Goal: Transaction & Acquisition: Obtain resource

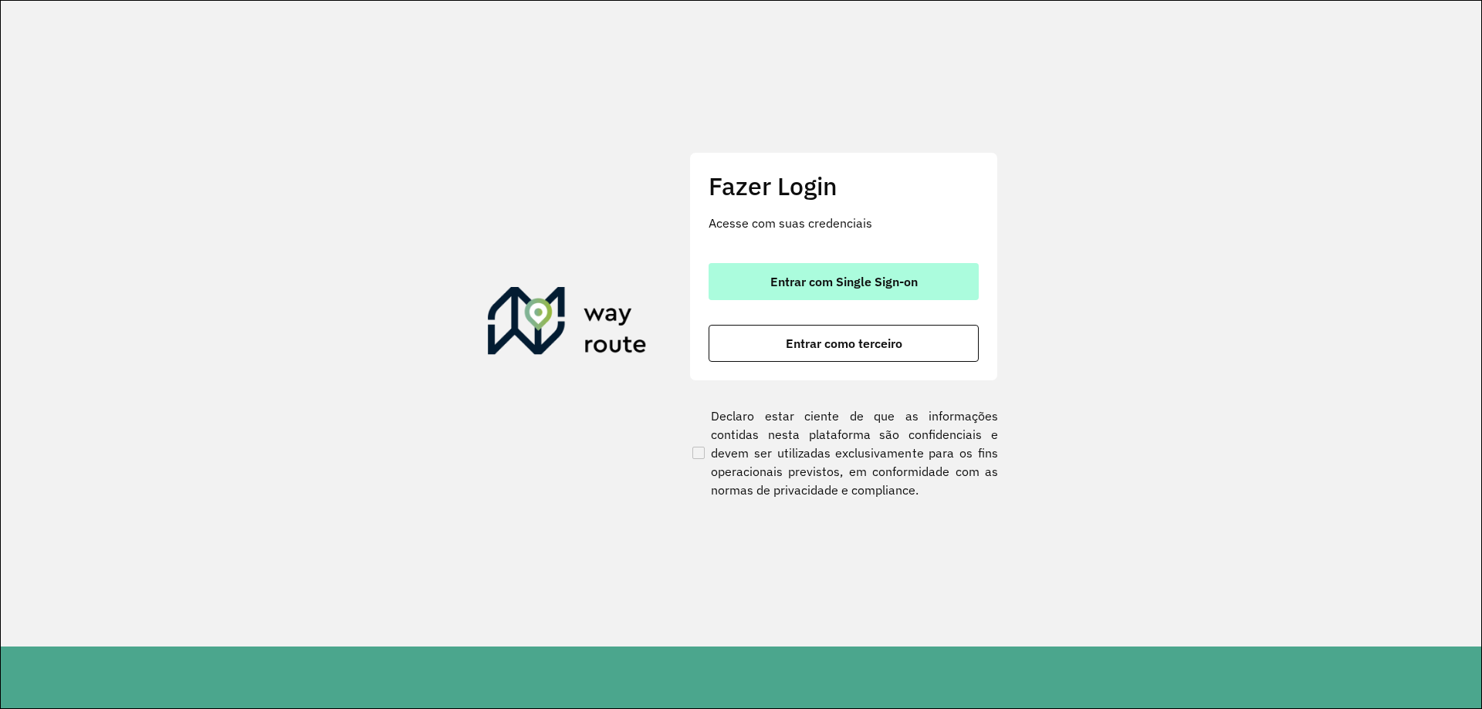
click at [847, 283] on span "Entrar com Single Sign-on" at bounding box center [843, 281] width 147 height 12
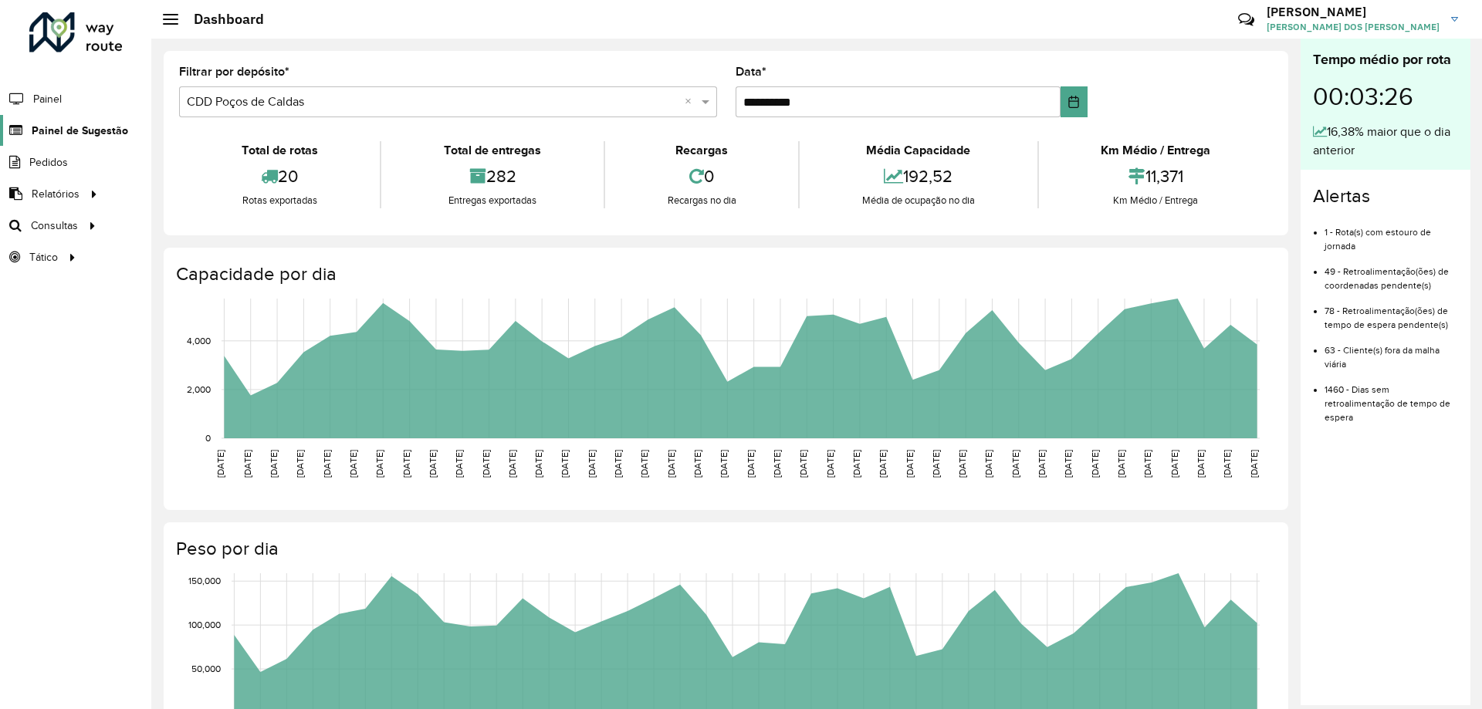
click at [79, 130] on span "Painel de Sugestão" at bounding box center [80, 131] width 96 height 16
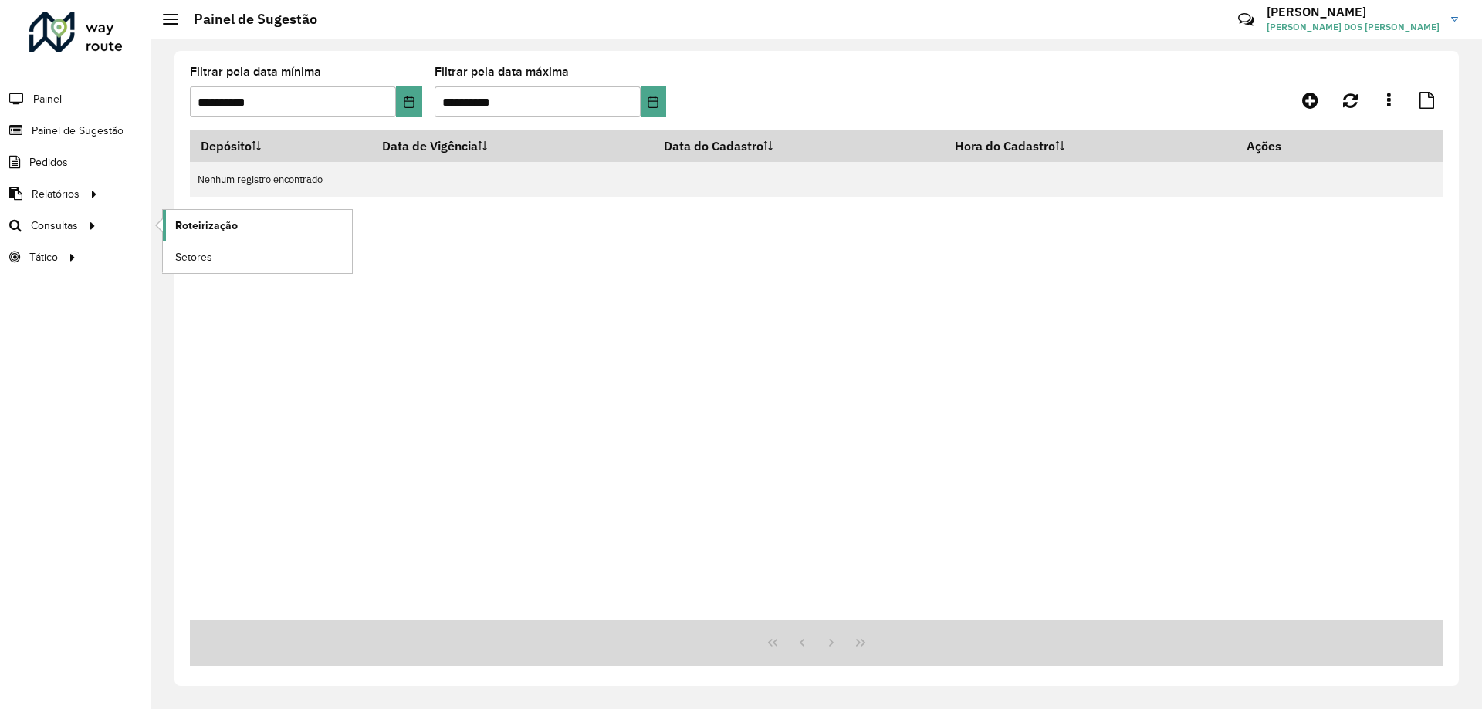
click at [209, 237] on link "Roteirização" at bounding box center [257, 225] width 189 height 31
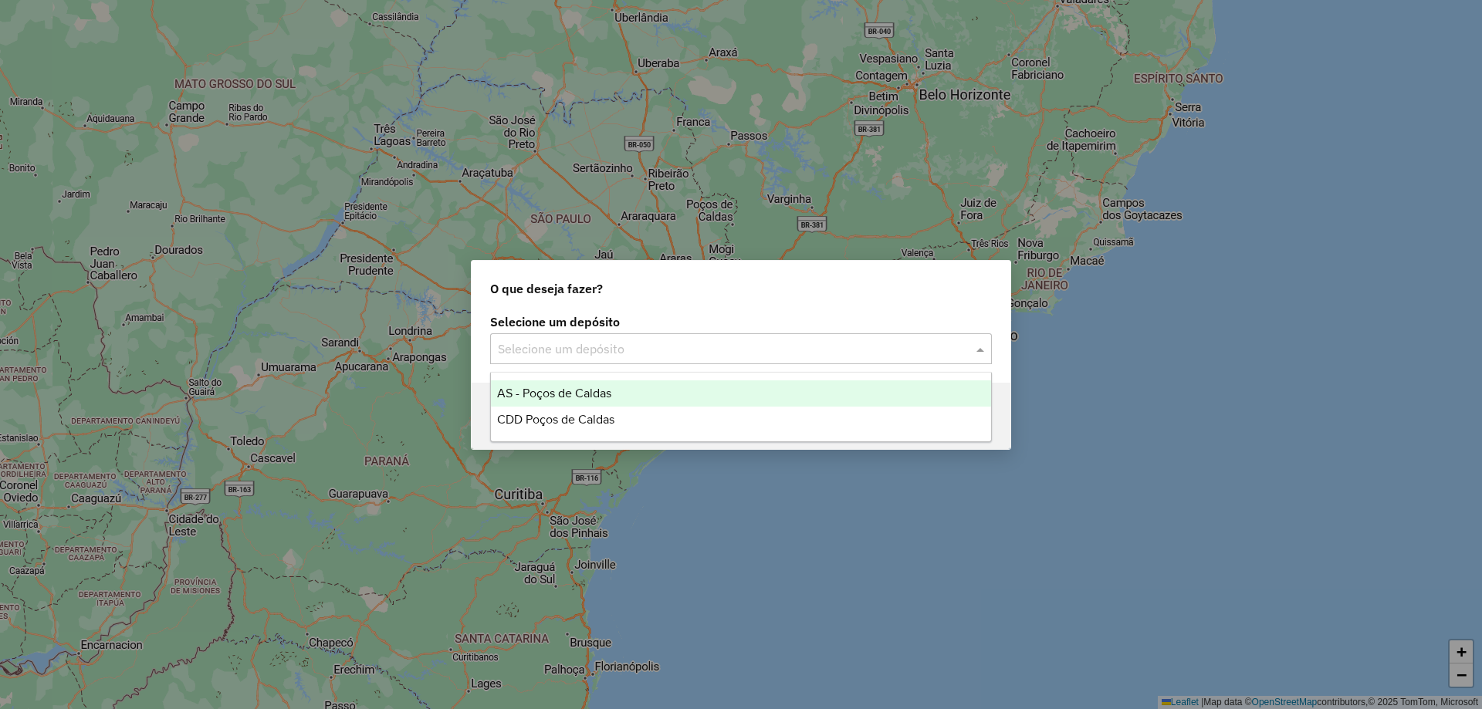
click at [718, 354] on input "text" at bounding box center [725, 349] width 455 height 19
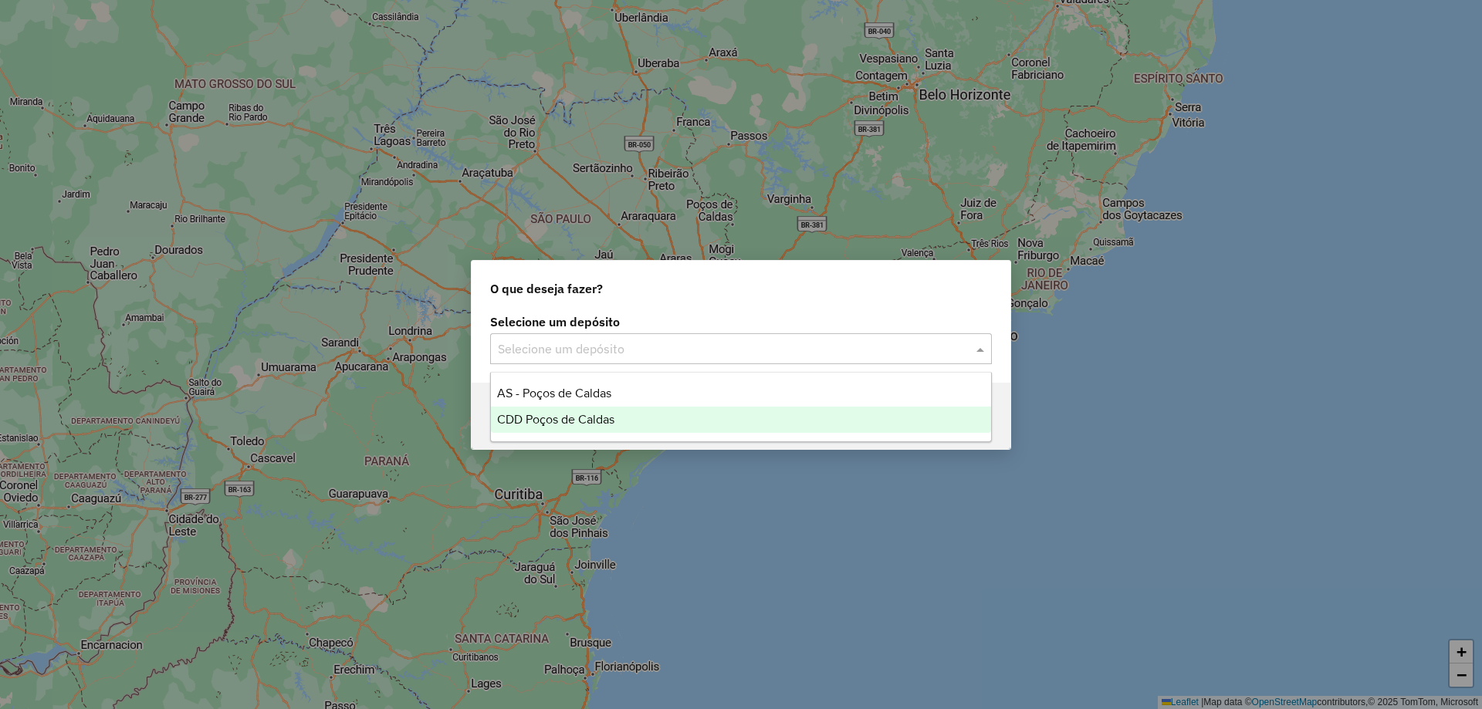
click at [650, 418] on div "CDD Poços de Caldas" at bounding box center [741, 420] width 500 height 26
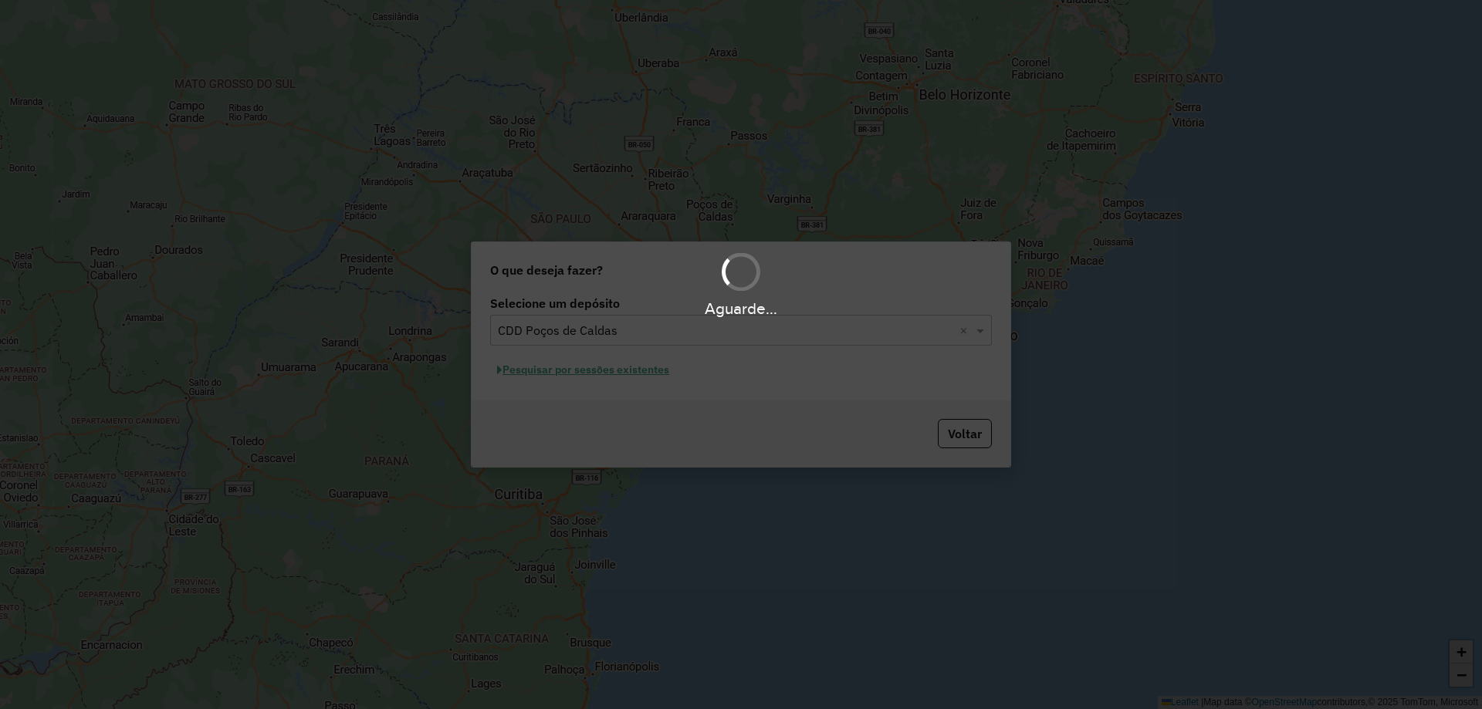
click at [631, 370] on div "Aguarde..." at bounding box center [741, 354] width 1482 height 709
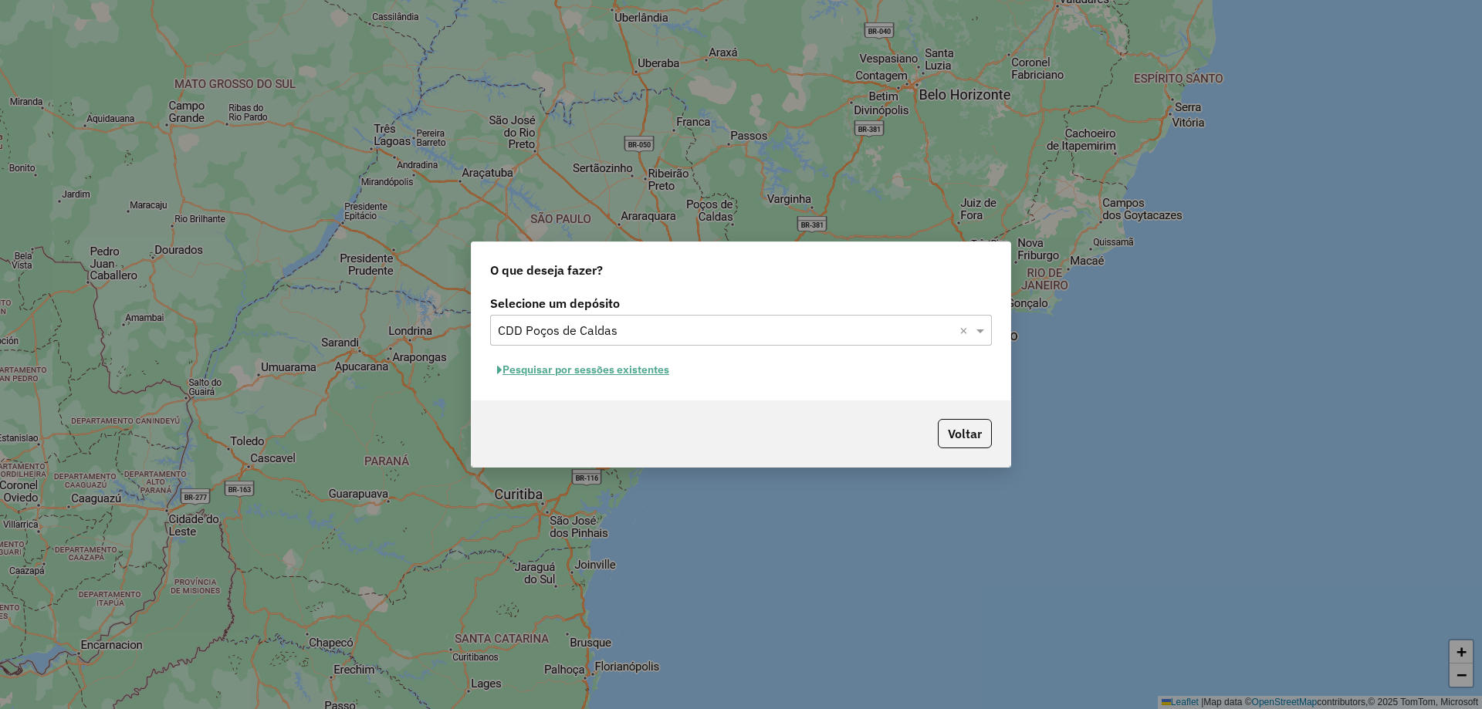
click at [631, 376] on button "Pesquisar por sessões existentes" at bounding box center [583, 370] width 186 height 24
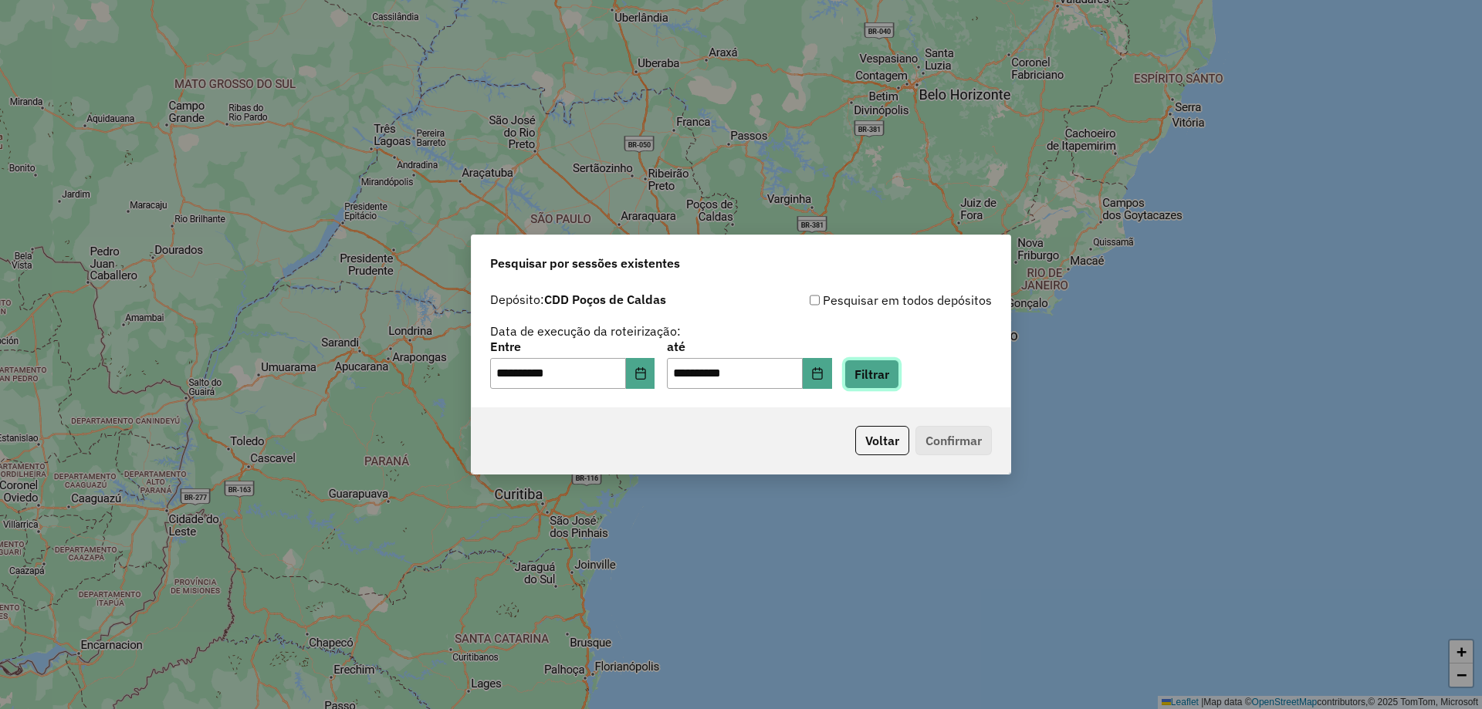
click at [891, 373] on button "Filtrar" at bounding box center [871, 374] width 55 height 29
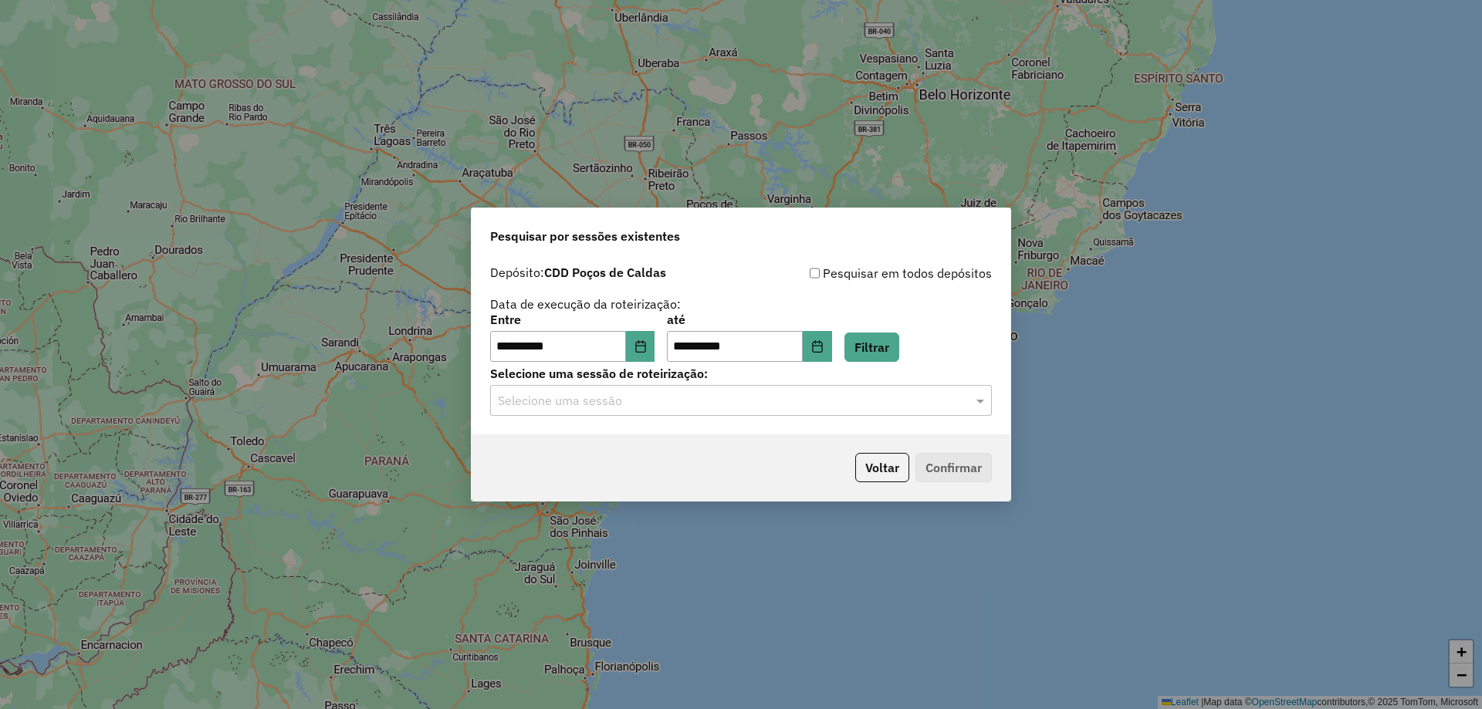
click at [890, 404] on input "text" at bounding box center [725, 401] width 455 height 19
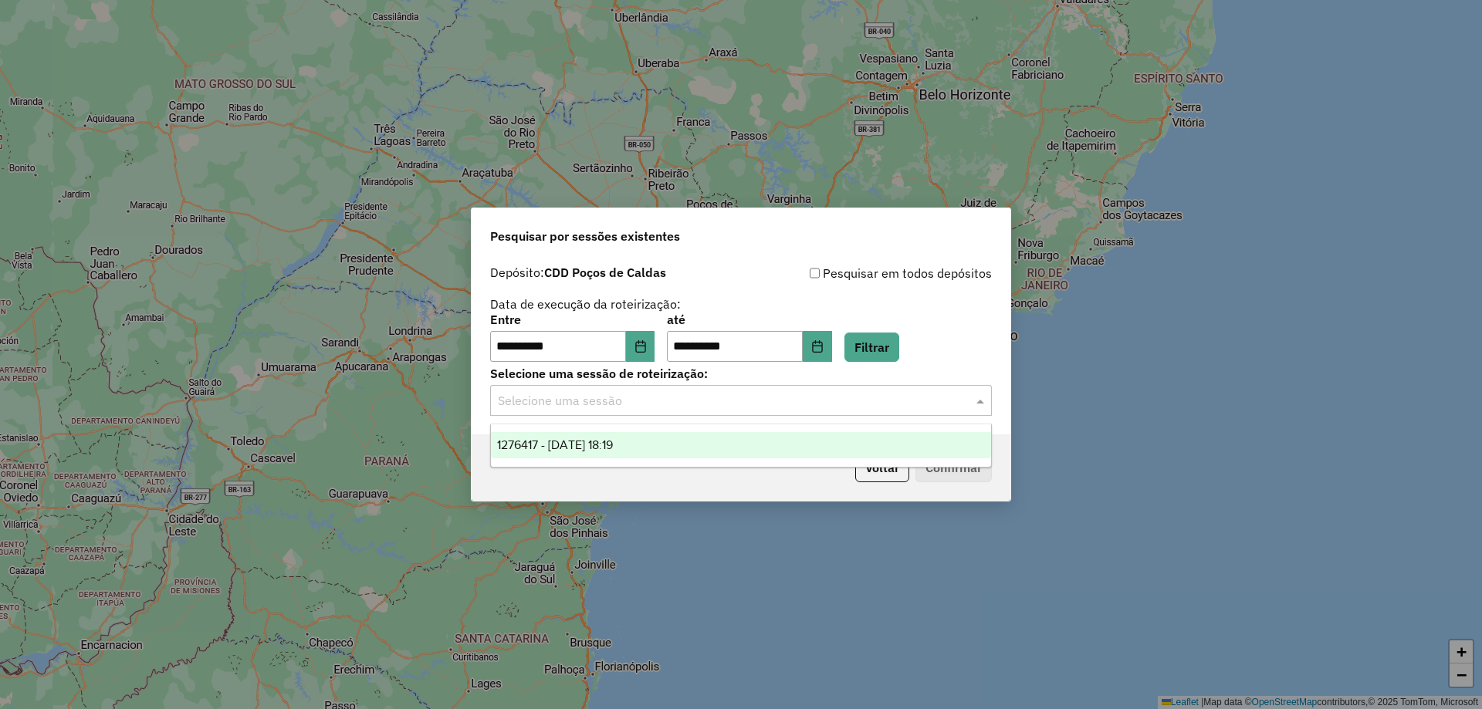
drag, startPoint x: 795, startPoint y: 444, endPoint x: 946, endPoint y: 450, distance: 151.4
click at [795, 444] on div "1276417 - 16/09/2025 18:19" at bounding box center [741, 445] width 500 height 26
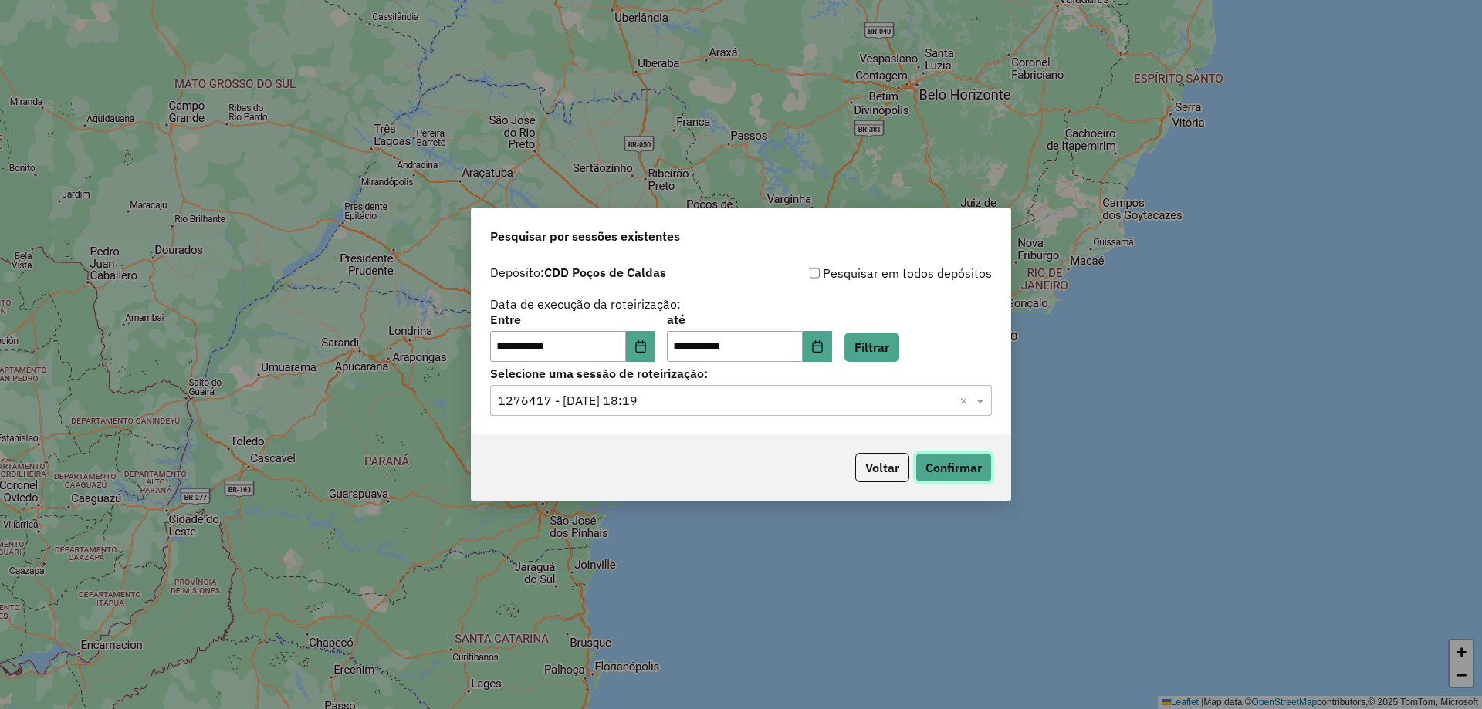
click at [962, 454] on button "Confirmar" at bounding box center [953, 467] width 76 height 29
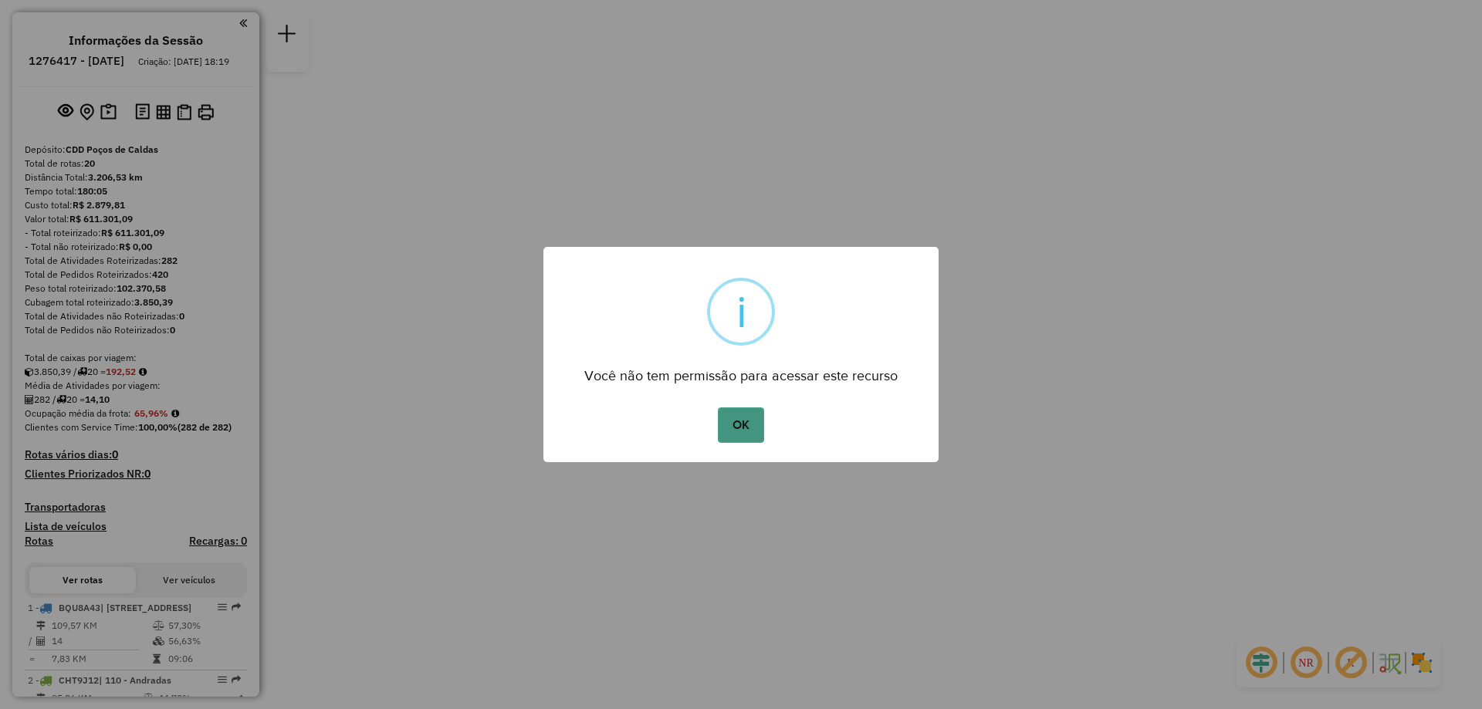
click at [753, 431] on button "OK" at bounding box center [741, 424] width 46 height 35
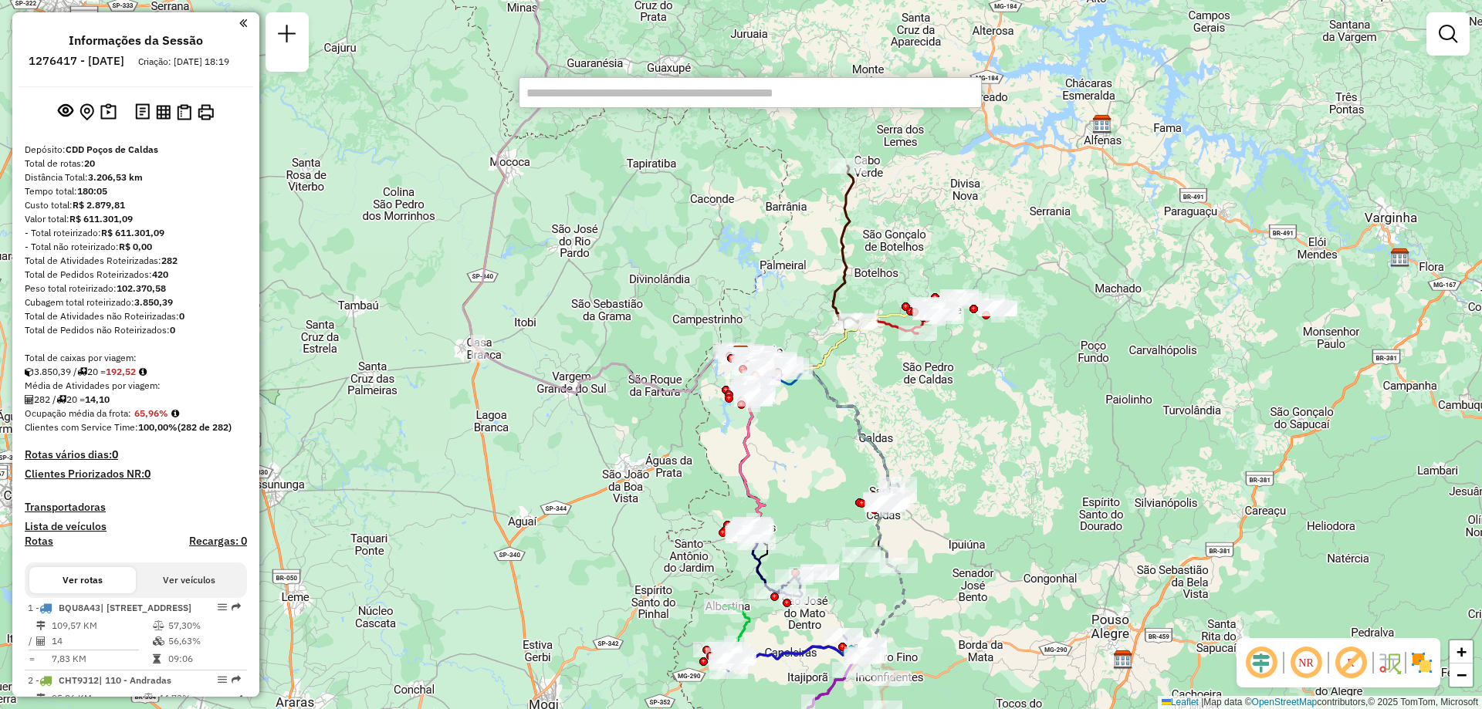
paste input "*****"
type input "*****"
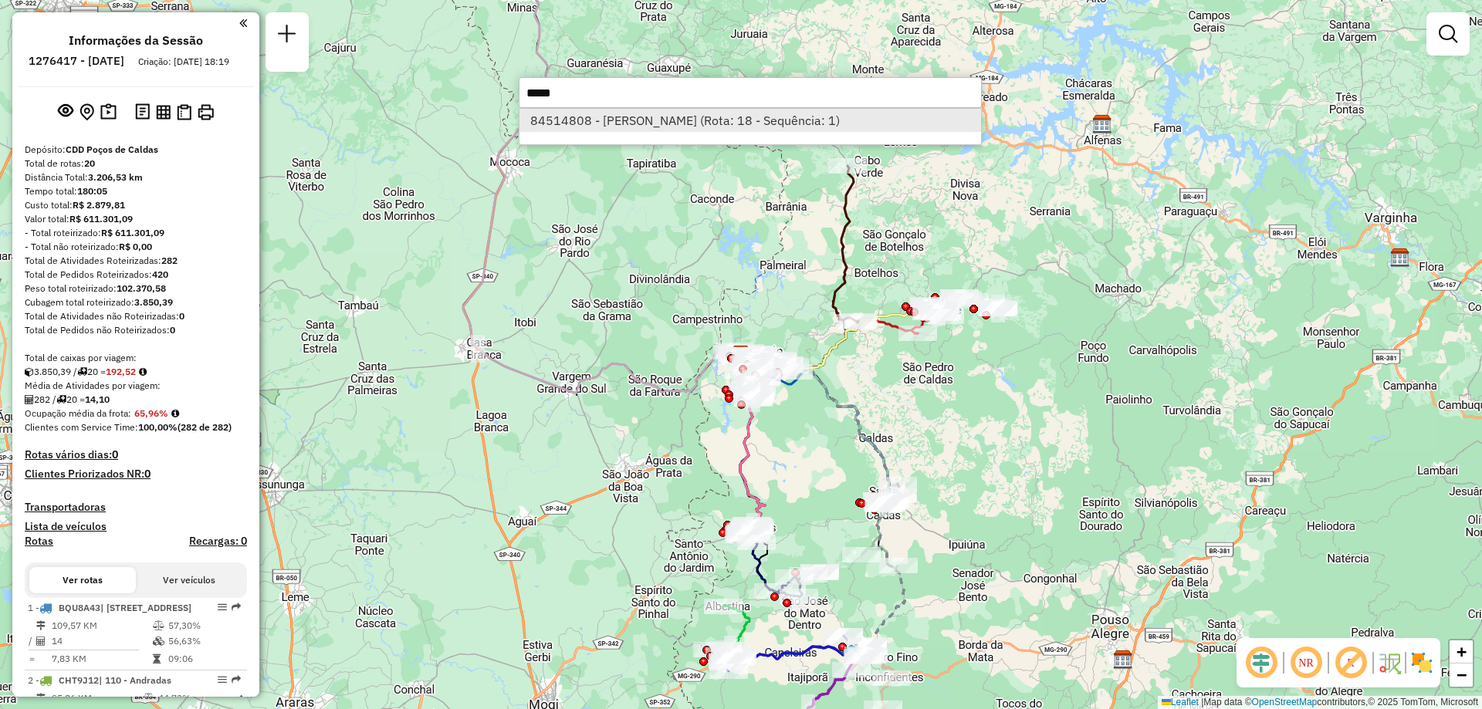
click at [648, 123] on li "84514808 - THIAGO AUGUSTO DE SOUZA (Rota: 18 - Sequência: 1)" at bounding box center [749, 120] width 461 height 23
select select "**********"
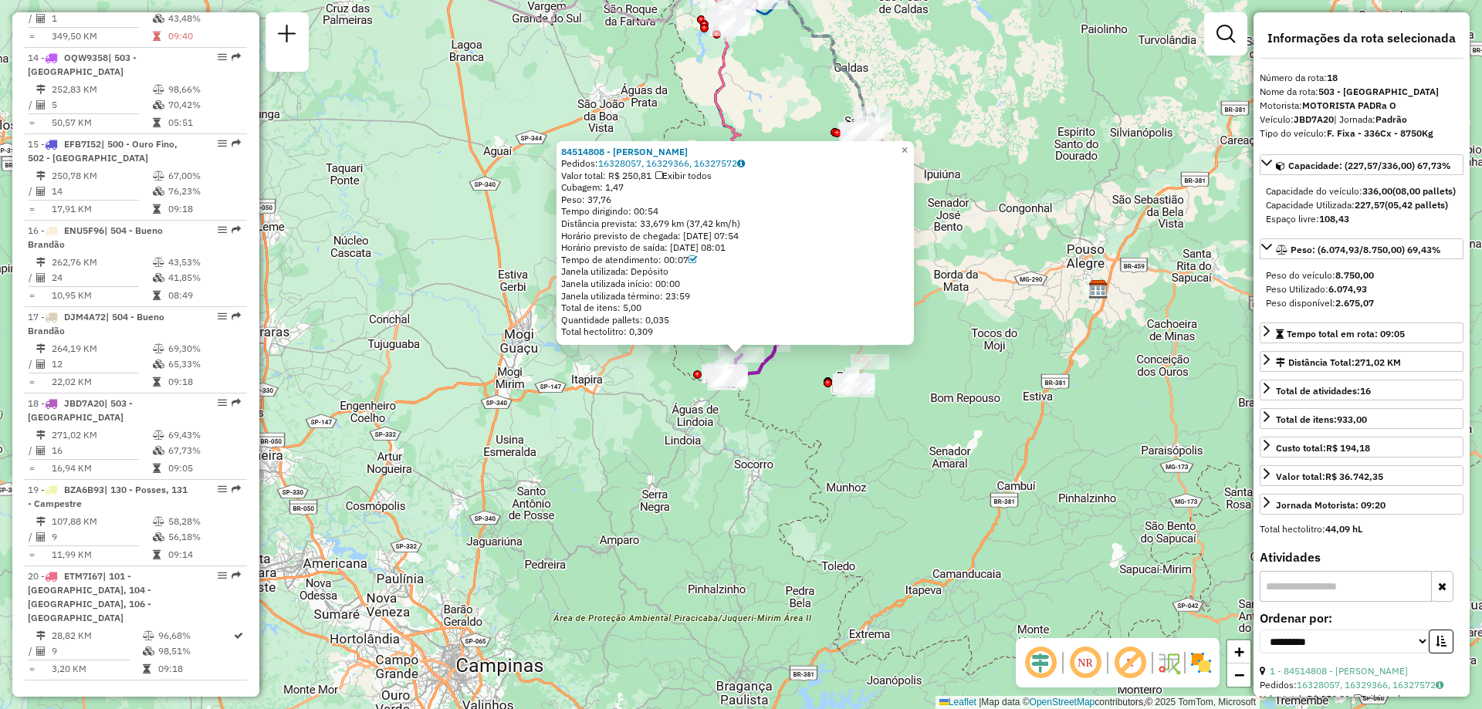
scroll to position [1642, 0]
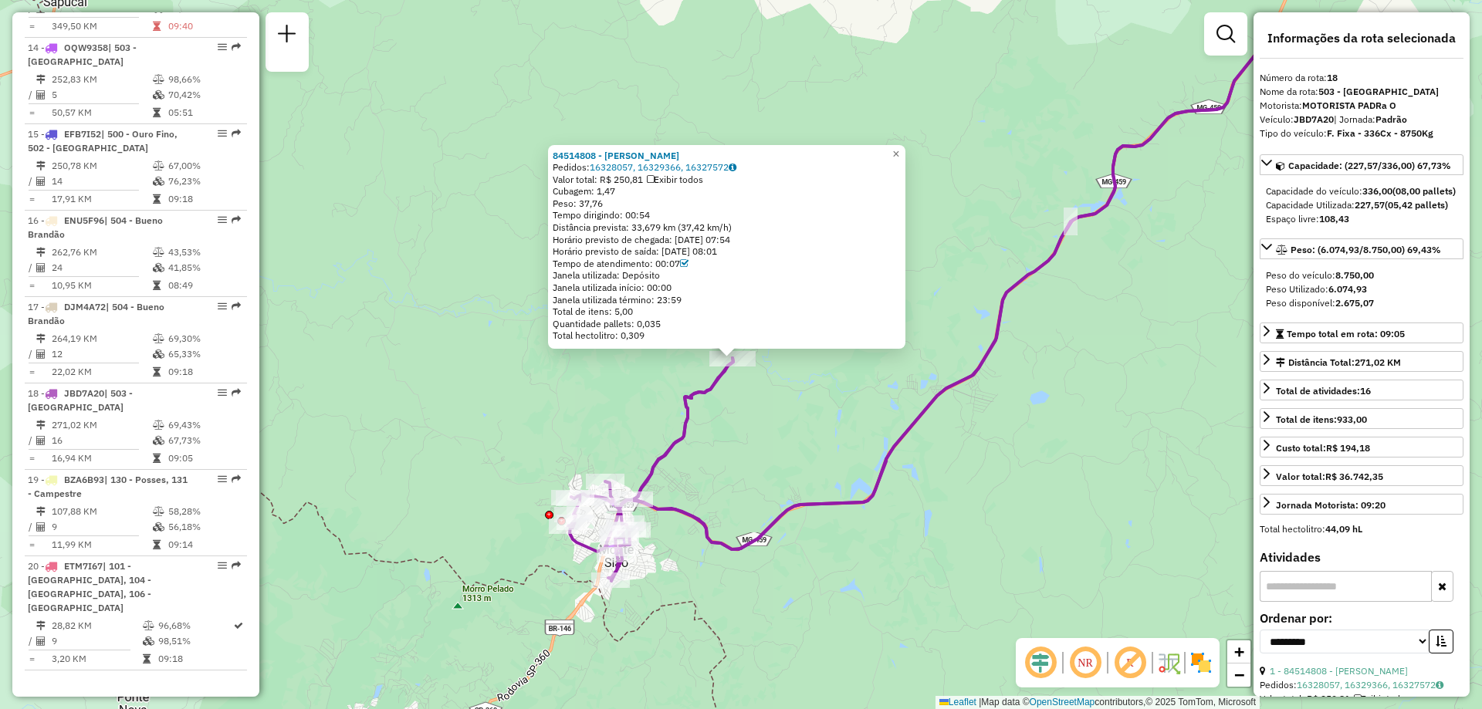
drag, startPoint x: 752, startPoint y: 326, endPoint x: 756, endPoint y: 427, distance: 101.2
click at [756, 427] on div "84514808 - THIAGO AUGUSTO DE SOUZA Pedidos: 16328057, 16329366, 16327572 Valor …" at bounding box center [741, 354] width 1482 height 709
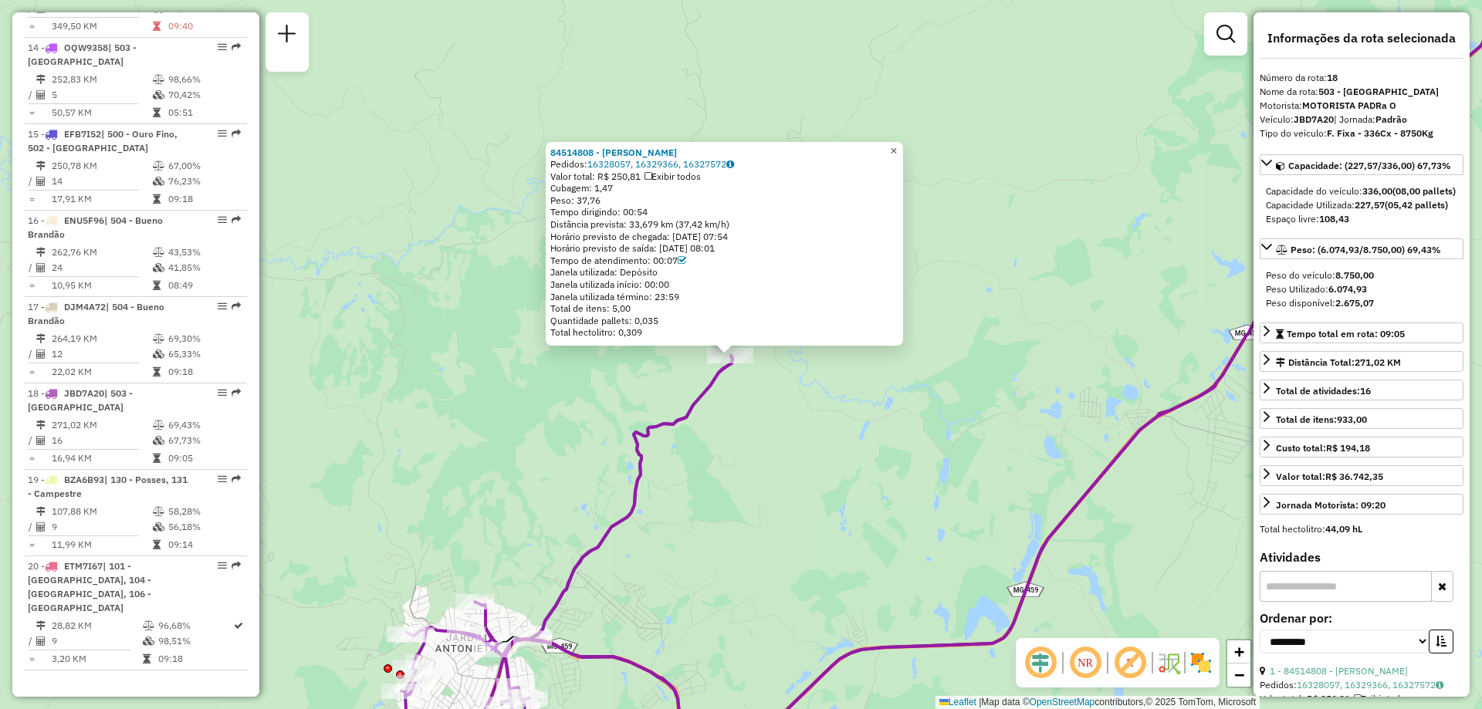
click at [897, 146] on span "×" at bounding box center [893, 150] width 7 height 13
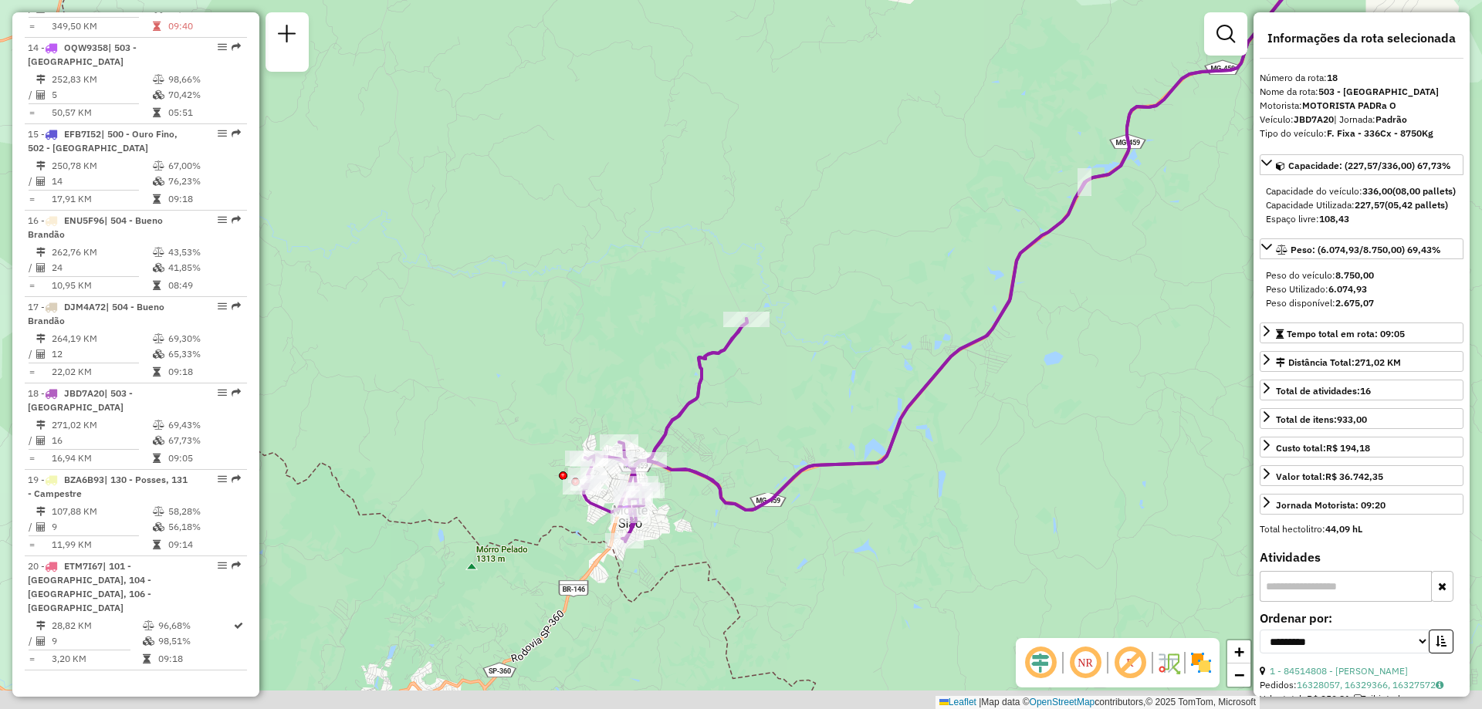
drag, startPoint x: 758, startPoint y: 484, endPoint x: 767, endPoint y: 377, distance: 106.9
click at [767, 377] on div "Janela de atendimento Grade de atendimento Capacidade Transportadoras Veículos …" at bounding box center [741, 354] width 1482 height 709
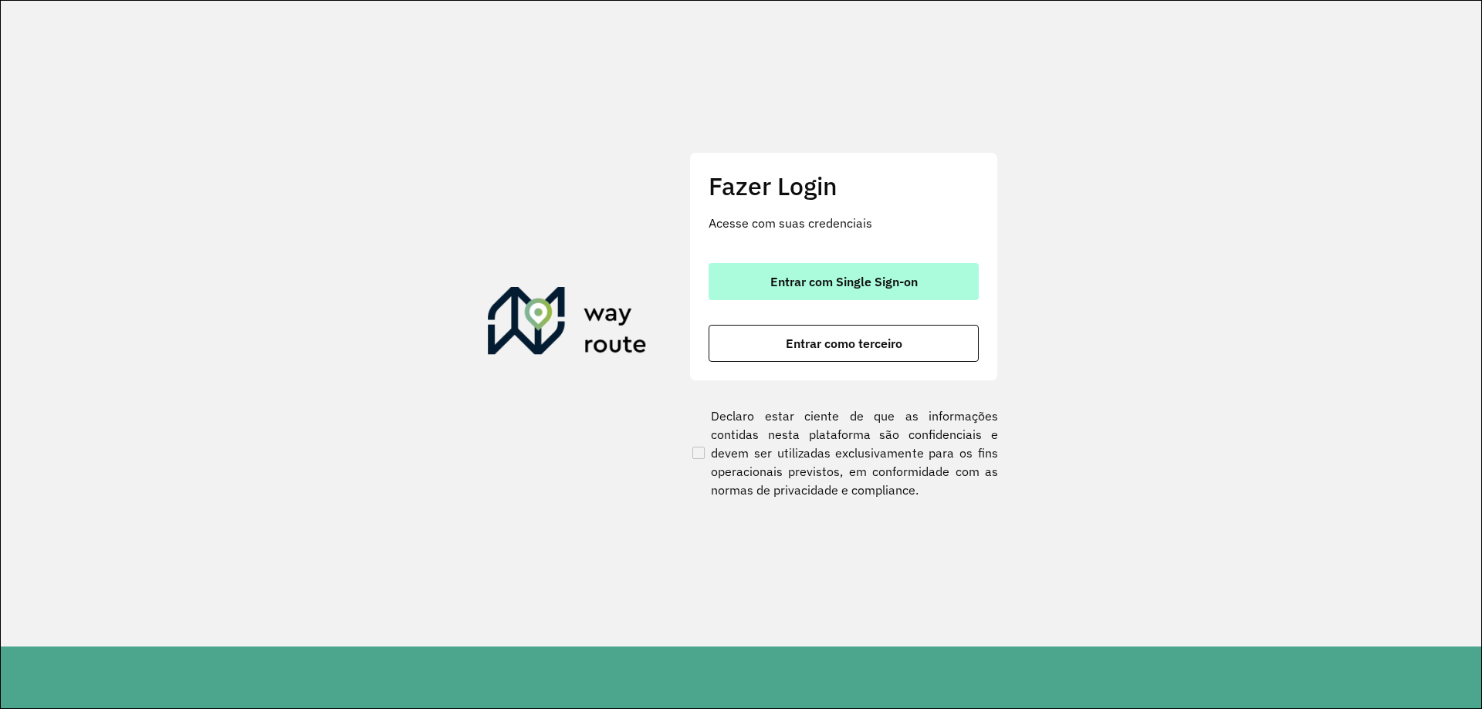
click at [836, 286] on span "Entrar com Single Sign-on" at bounding box center [843, 281] width 147 height 12
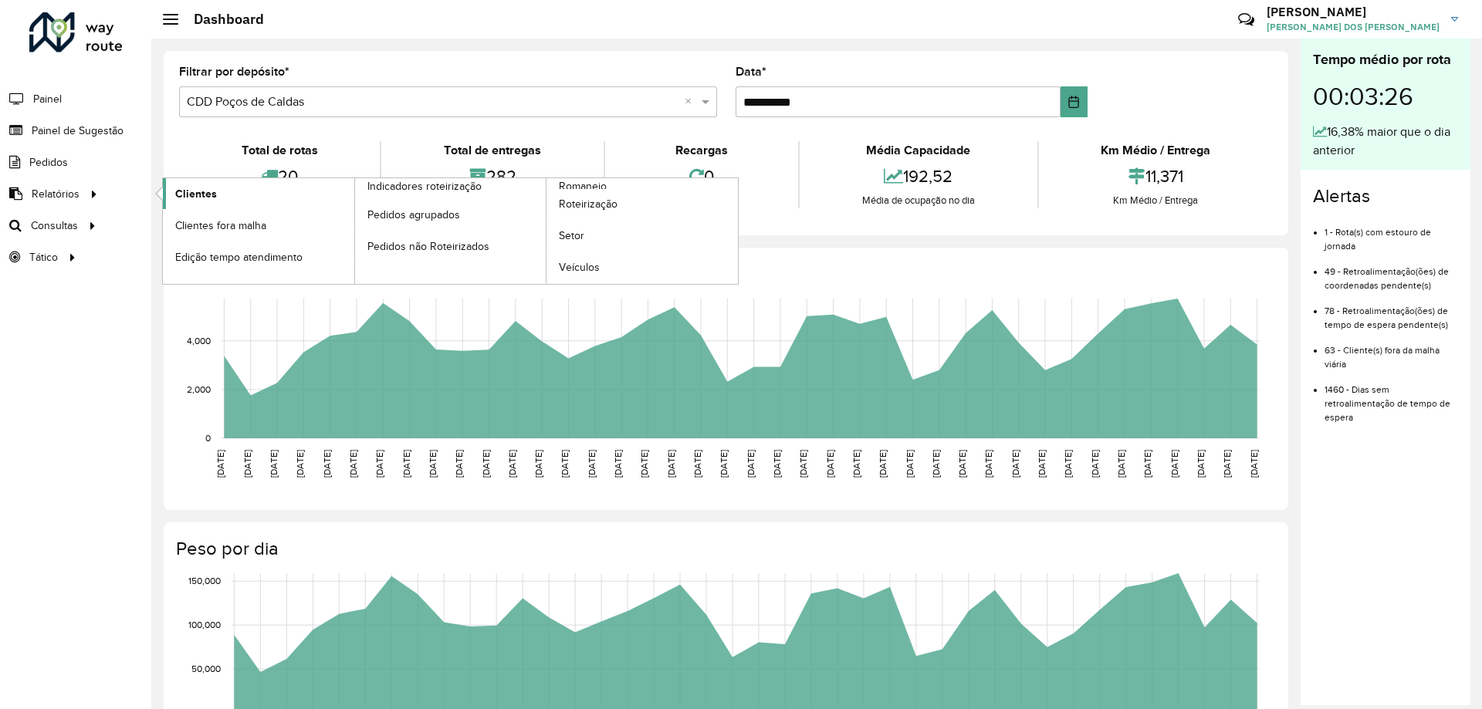
click at [221, 191] on link "Clientes" at bounding box center [258, 193] width 191 height 31
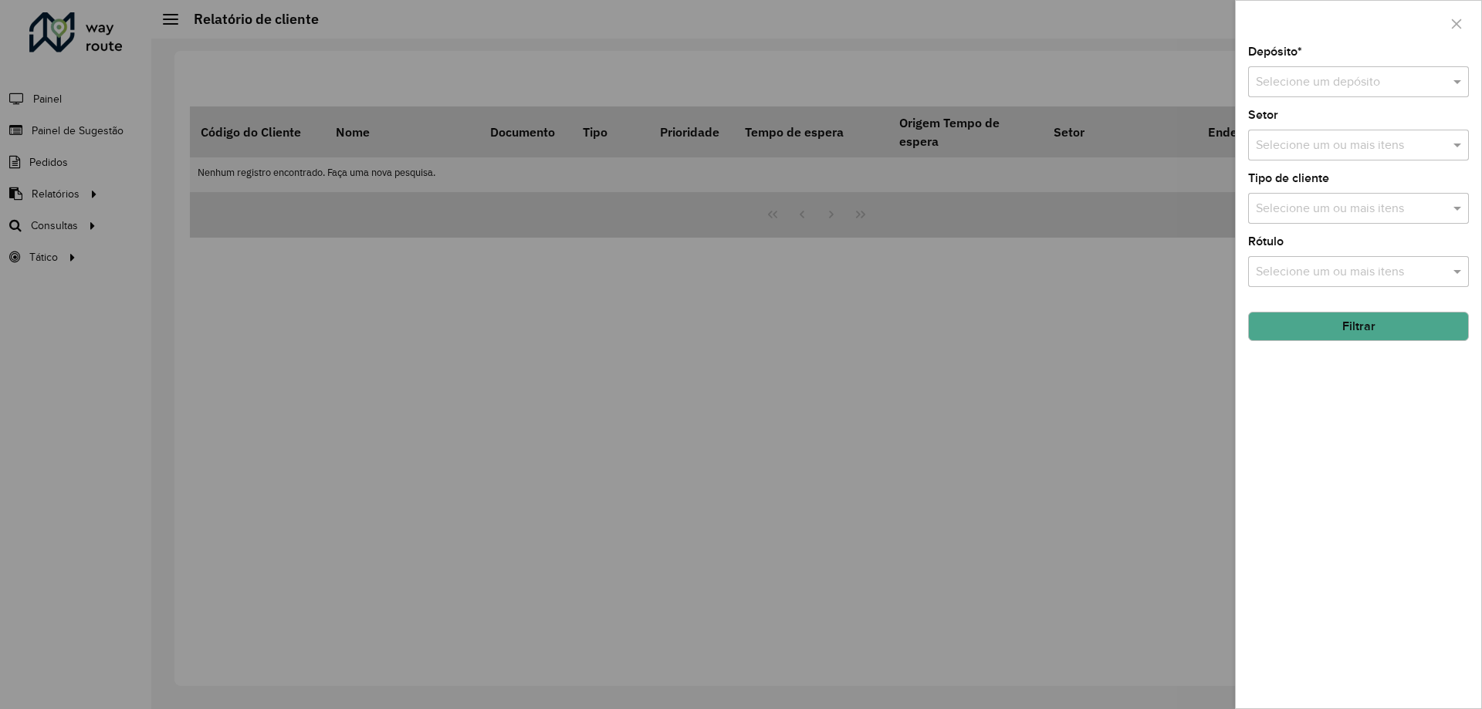
click at [1309, 59] on div "Depósito * Selecione um depósito" at bounding box center [1358, 71] width 221 height 51
click at [1312, 69] on div "Selecione um depósito" at bounding box center [1358, 81] width 221 height 31
click at [1321, 147] on span "CDD Poços de Caldas" at bounding box center [1313, 152] width 117 height 13
click at [1352, 324] on button "Filtrar" at bounding box center [1358, 326] width 221 height 29
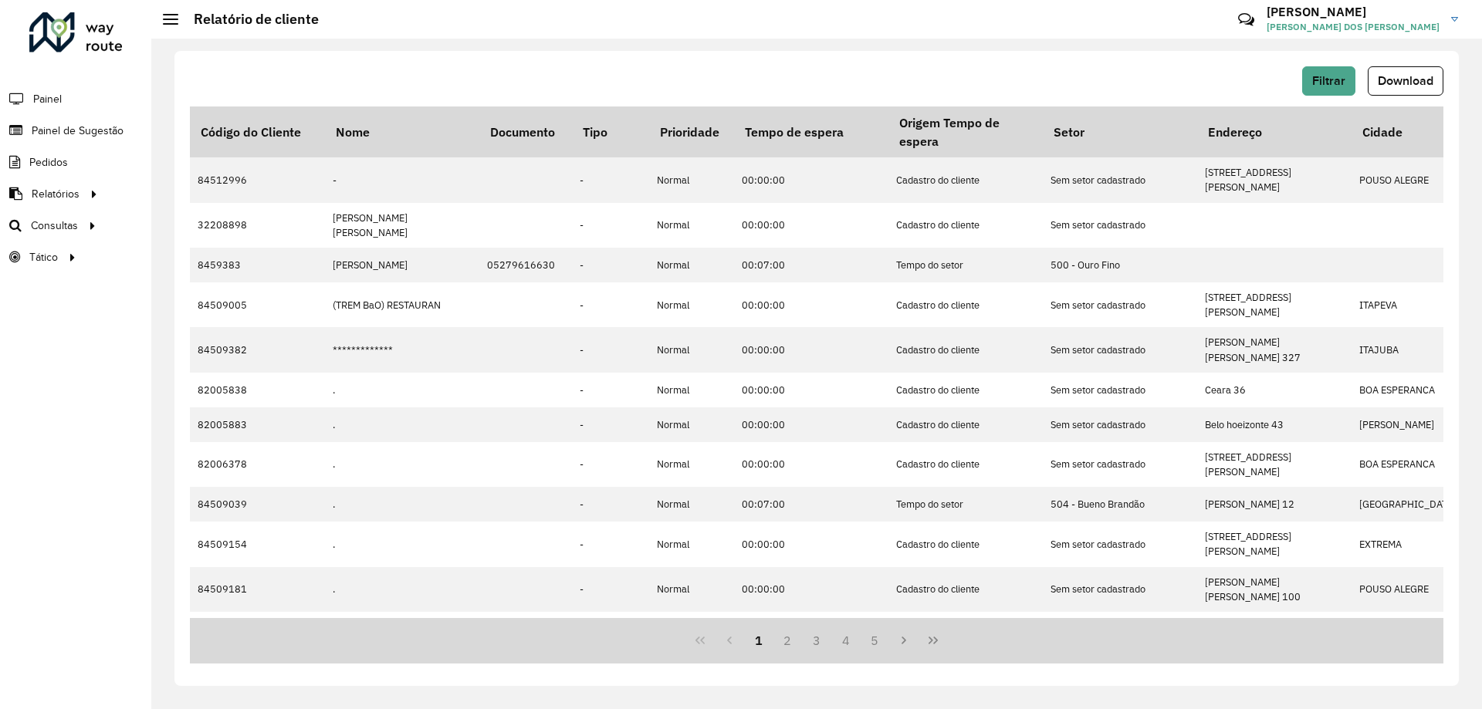
click at [1387, 90] on button "Download" at bounding box center [1405, 80] width 76 height 29
click at [1333, 73] on button "Filtrar" at bounding box center [1328, 80] width 53 height 29
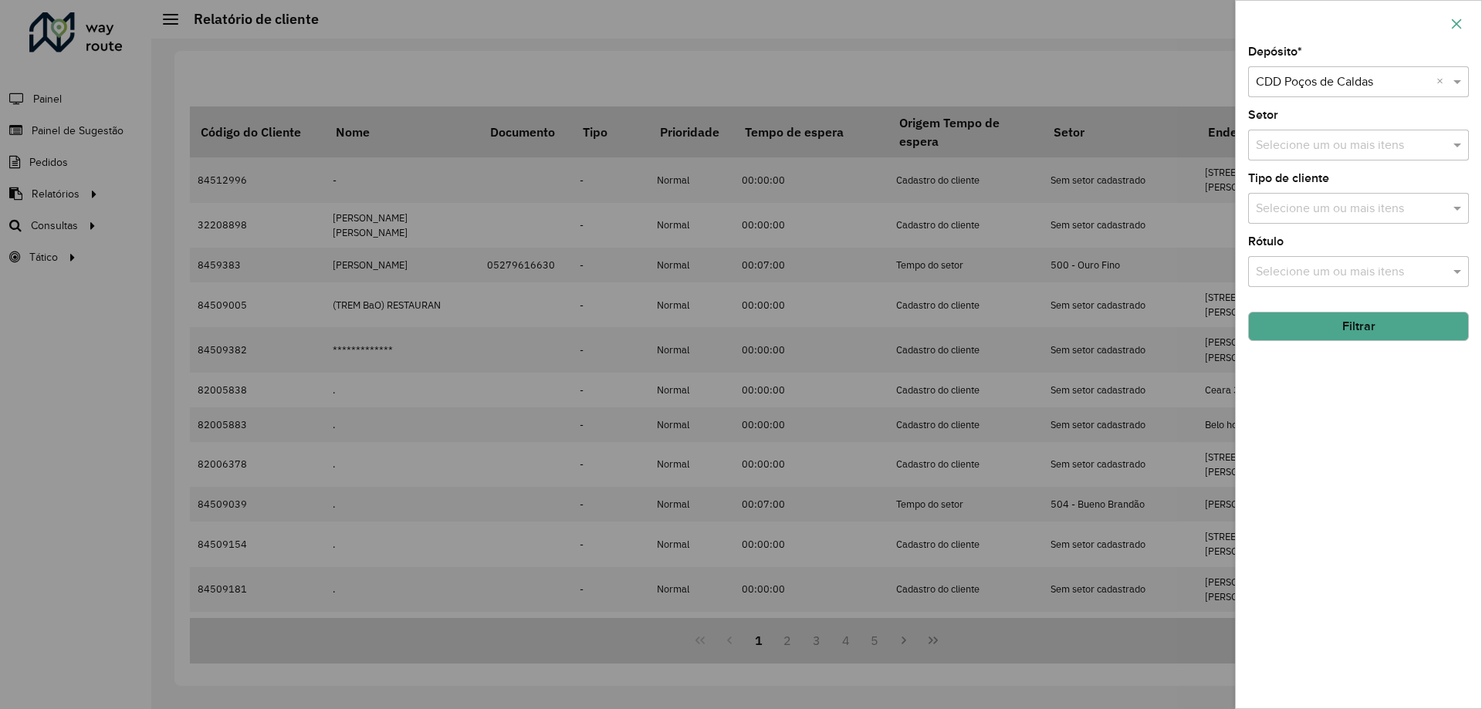
click at [1465, 17] on button "button" at bounding box center [1456, 24] width 25 height 25
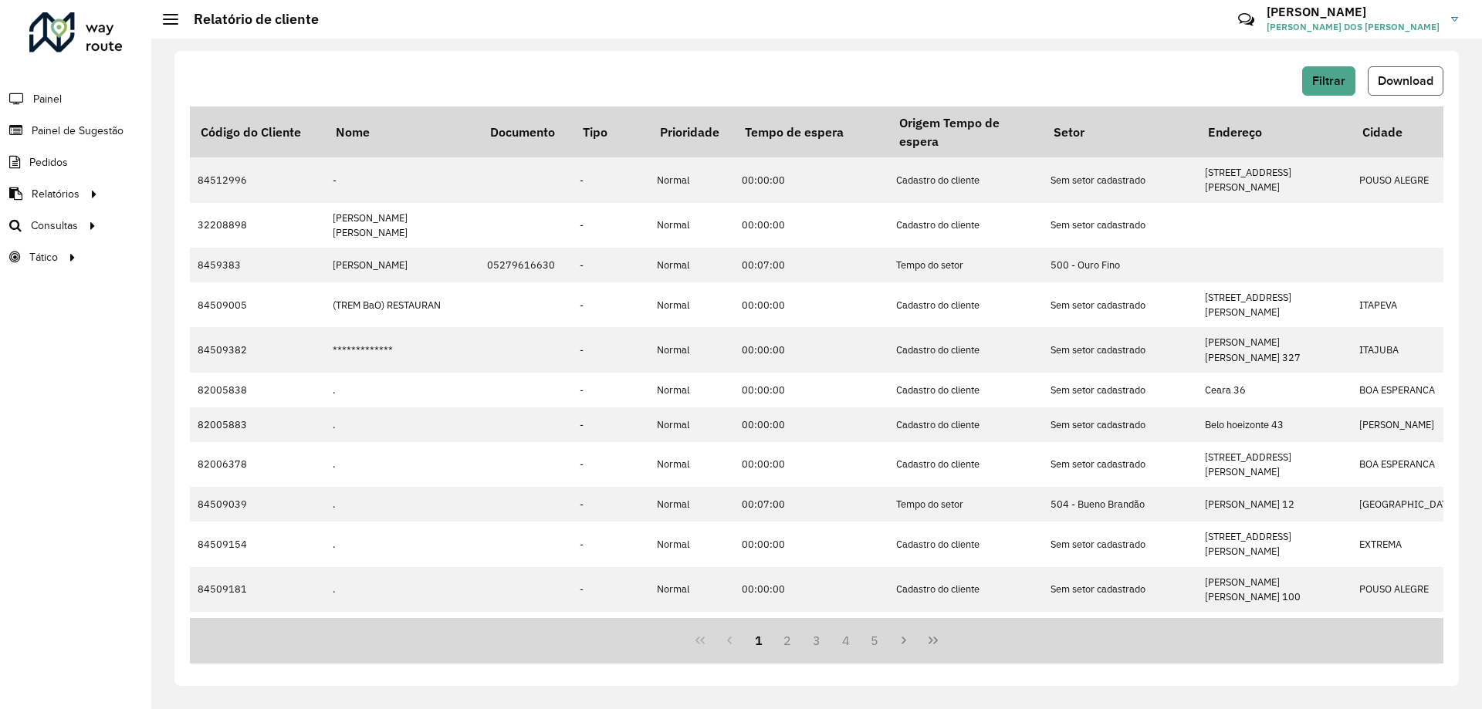
click at [1424, 80] on span "Download" at bounding box center [1405, 80] width 56 height 13
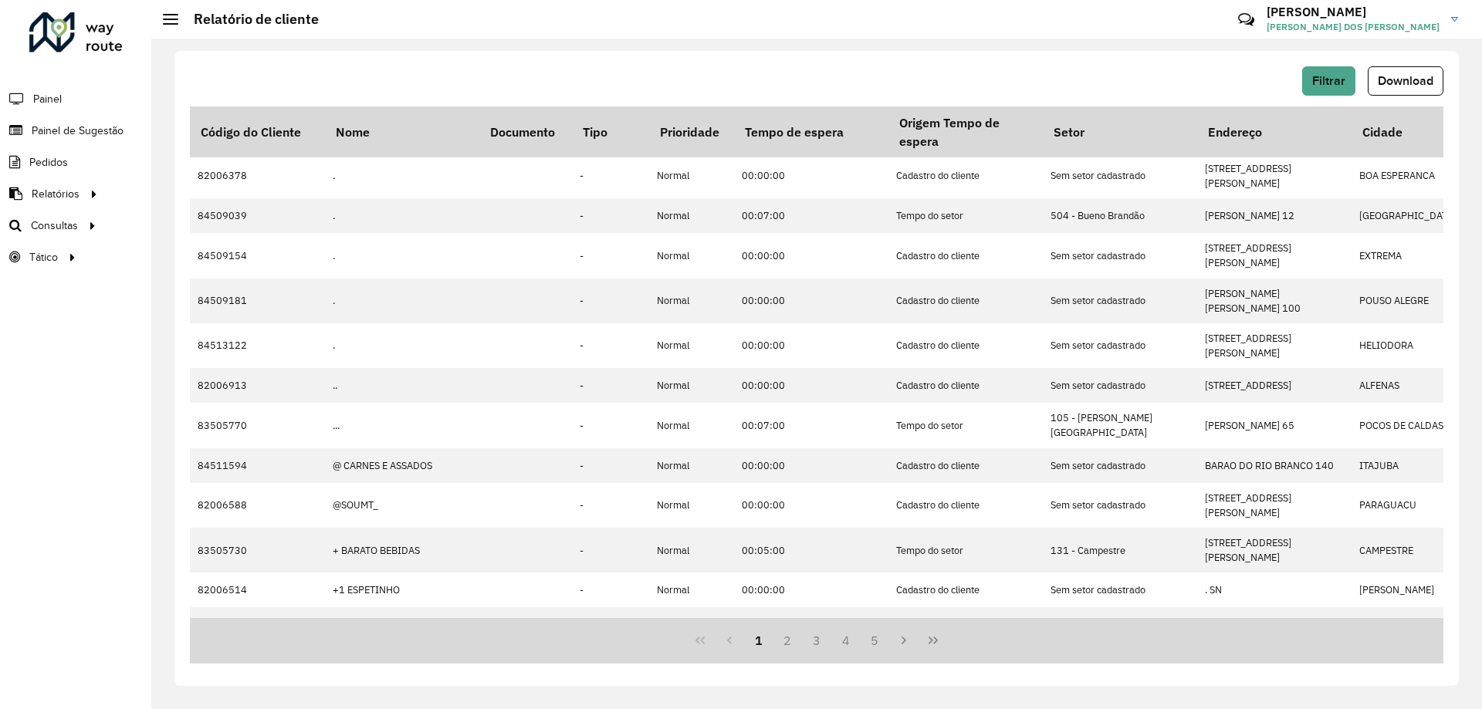
scroll to position [290, 0]
